Goal: Task Accomplishment & Management: Manage account settings

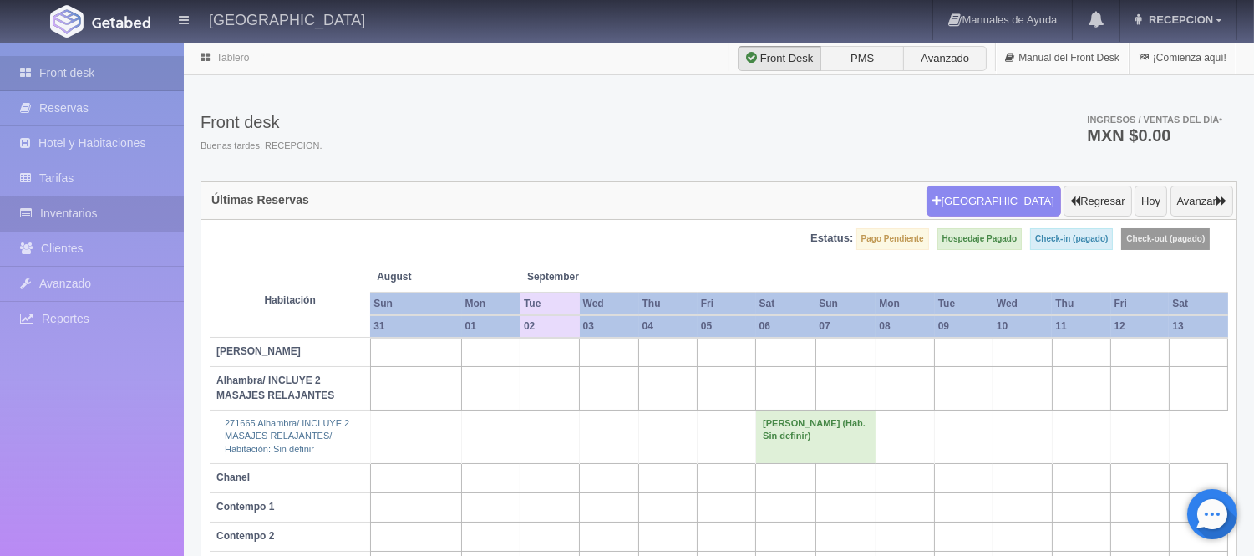
click at [94, 222] on link "Inventarios" at bounding box center [92, 213] width 184 height 34
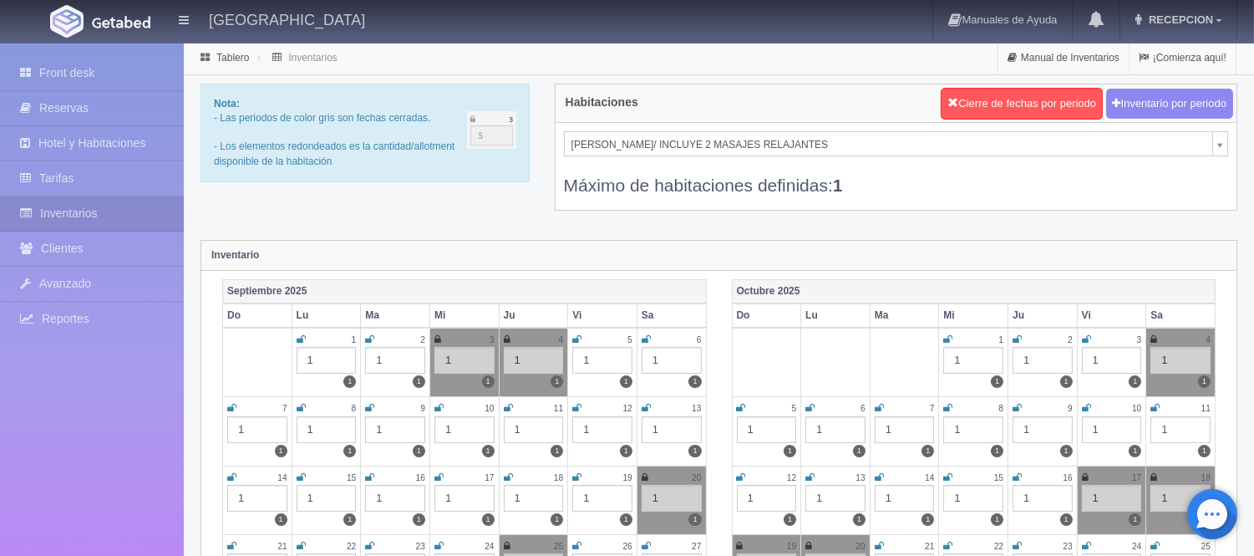
click at [365, 336] on icon at bounding box center [369, 339] width 9 height 10
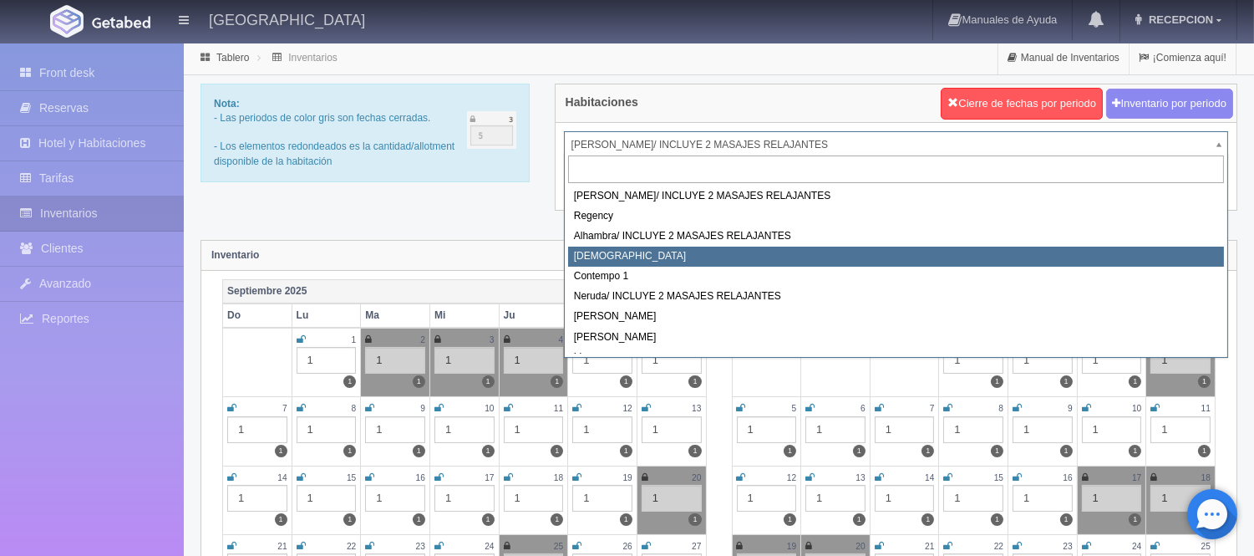
select select "720"
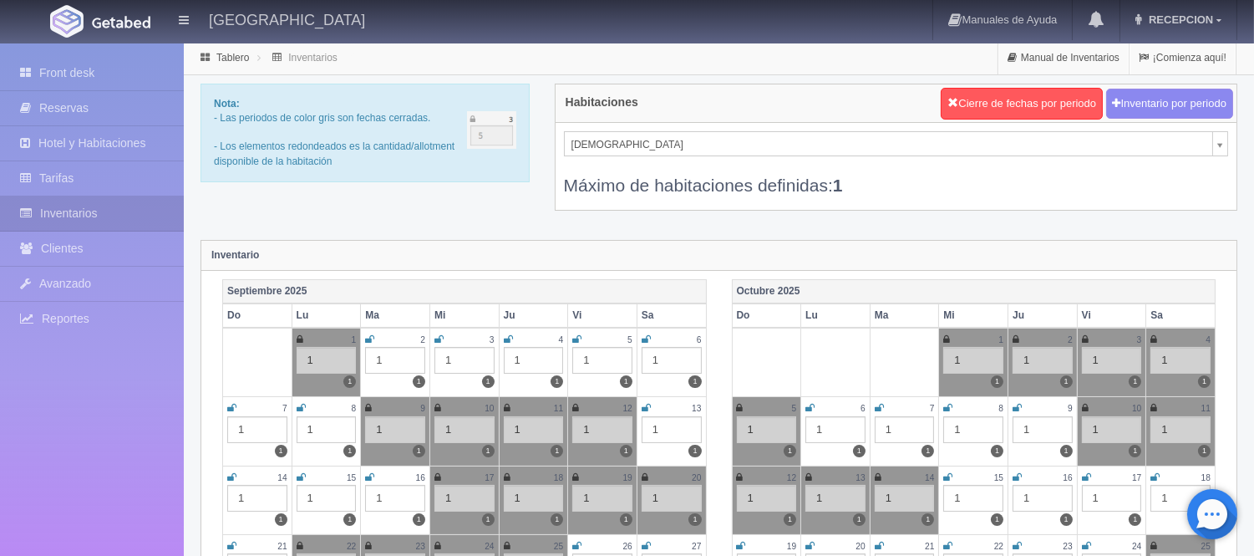
click at [365, 334] on icon at bounding box center [369, 339] width 9 height 10
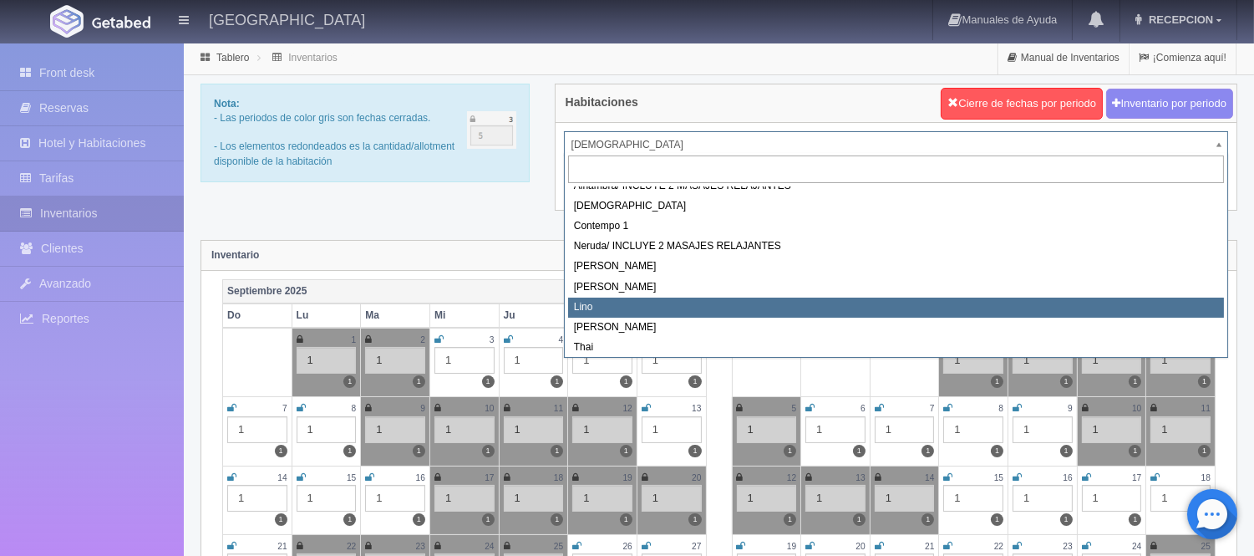
scroll to position [94, 0]
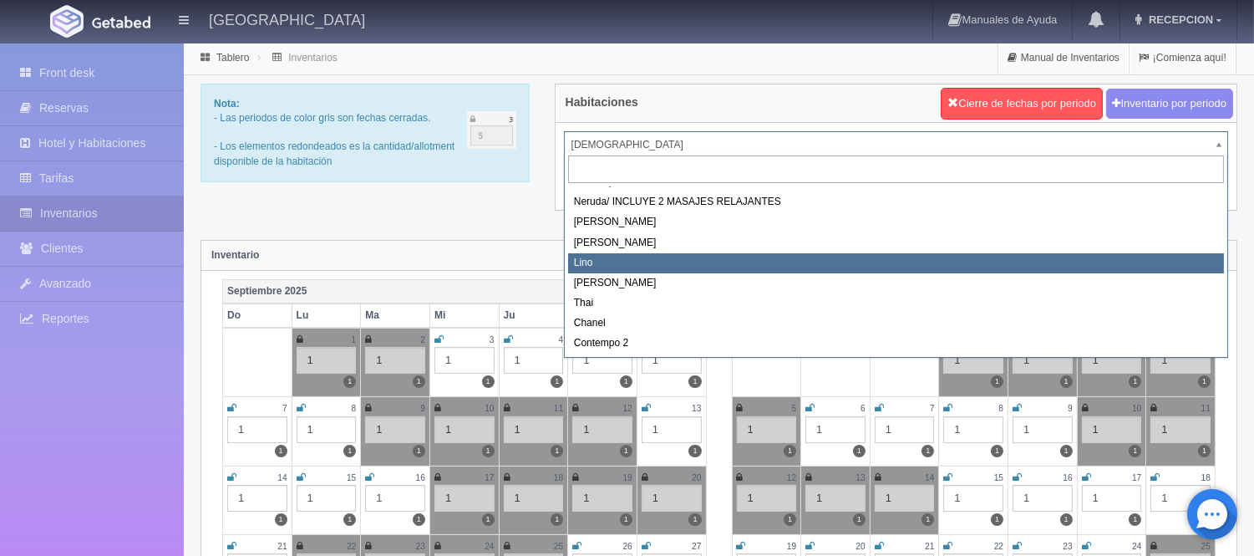
select select "725"
